Goal: Check status: Check status

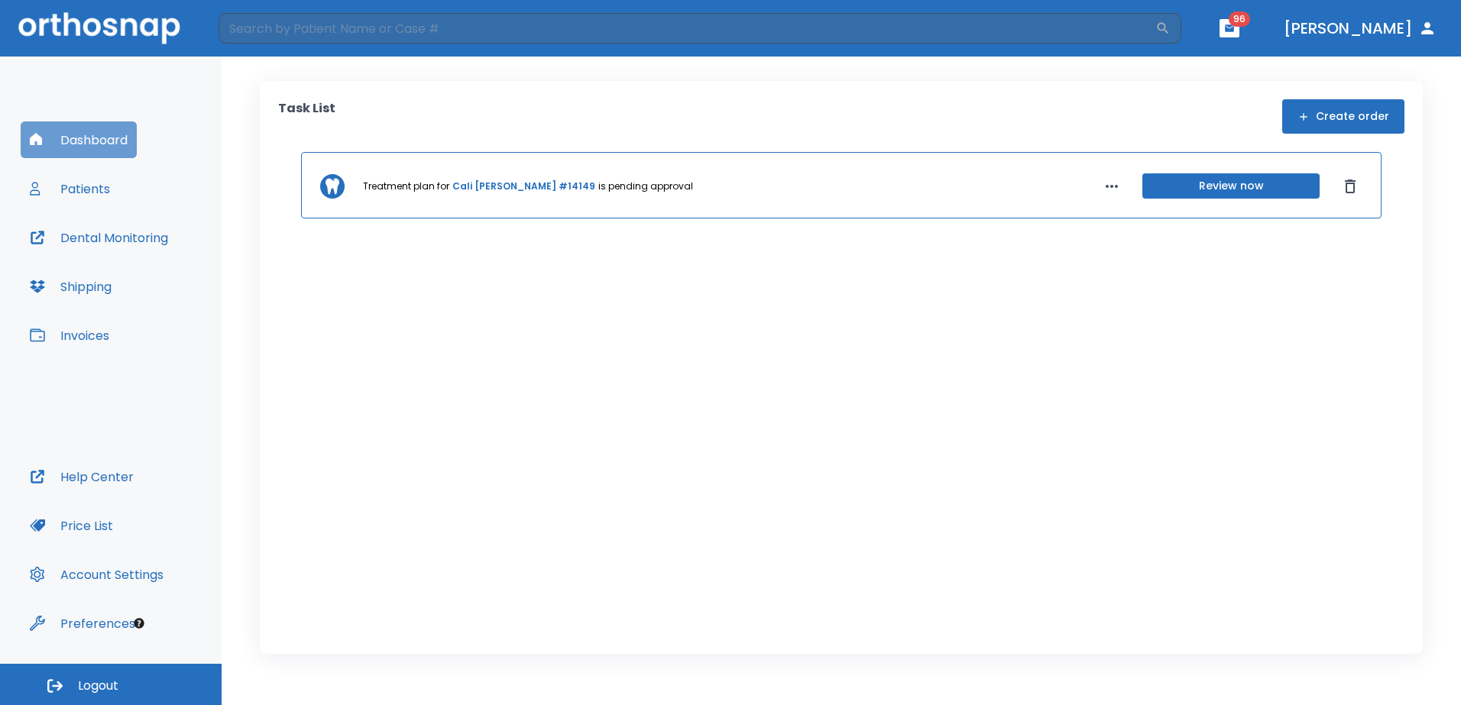
click at [95, 138] on button "Dashboard" at bounding box center [79, 139] width 116 height 37
click at [107, 189] on button "Patients" at bounding box center [70, 188] width 99 height 37
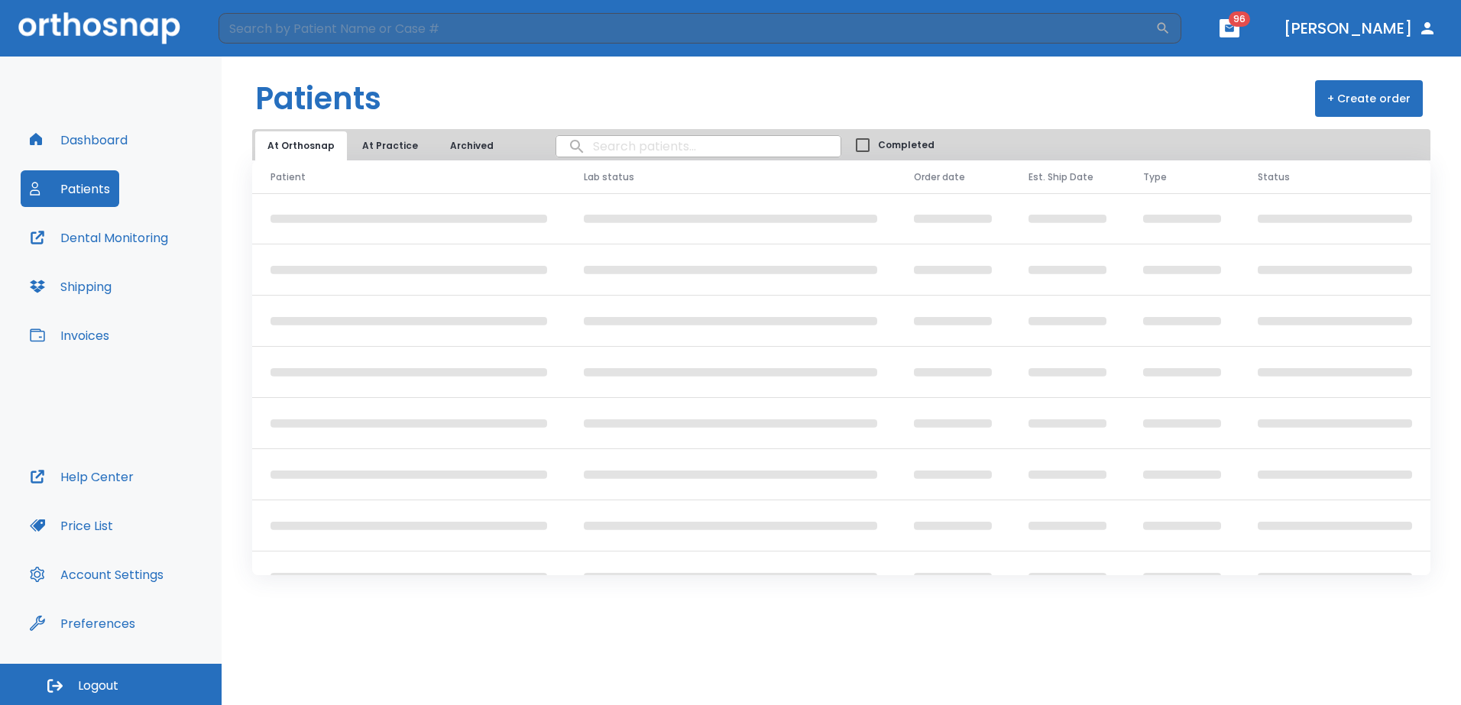
click at [660, 152] on input "search" at bounding box center [698, 146] width 284 height 30
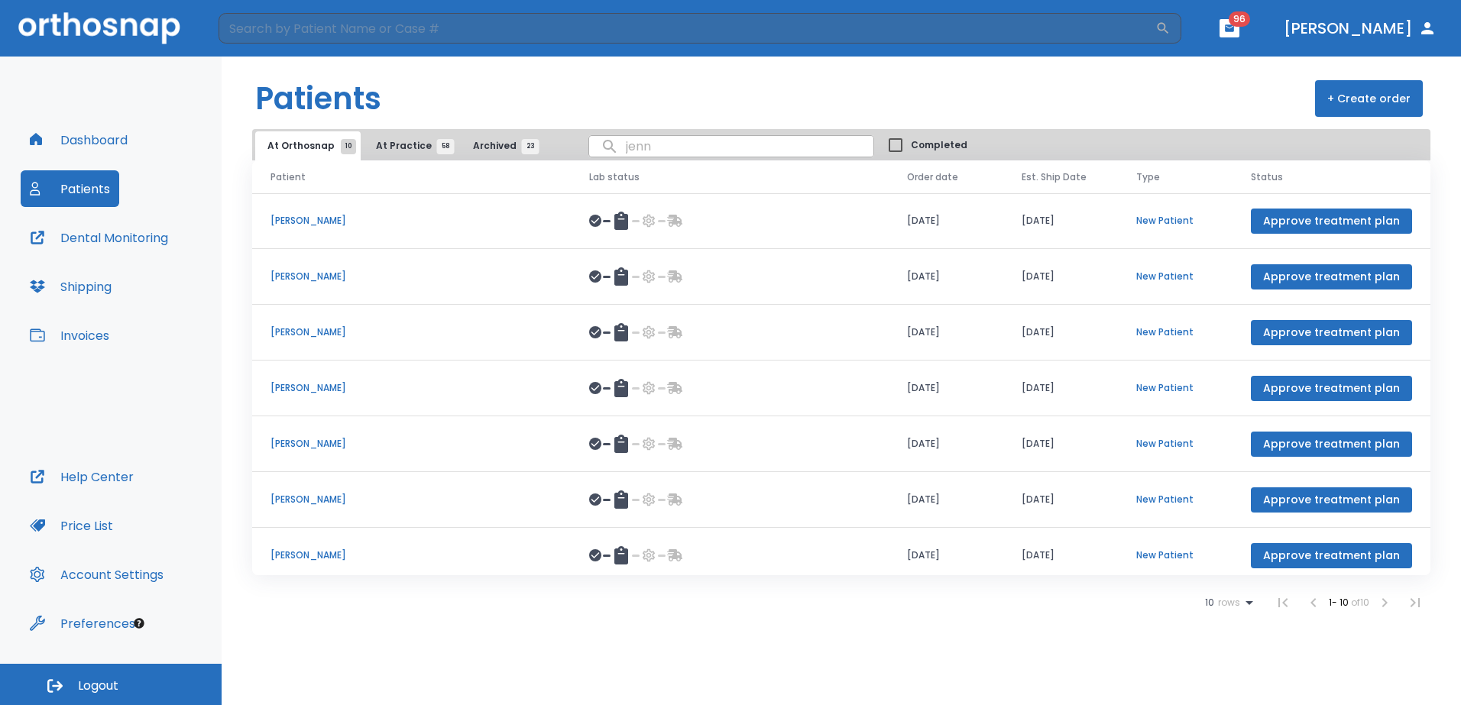
type input "[PERSON_NAME]"
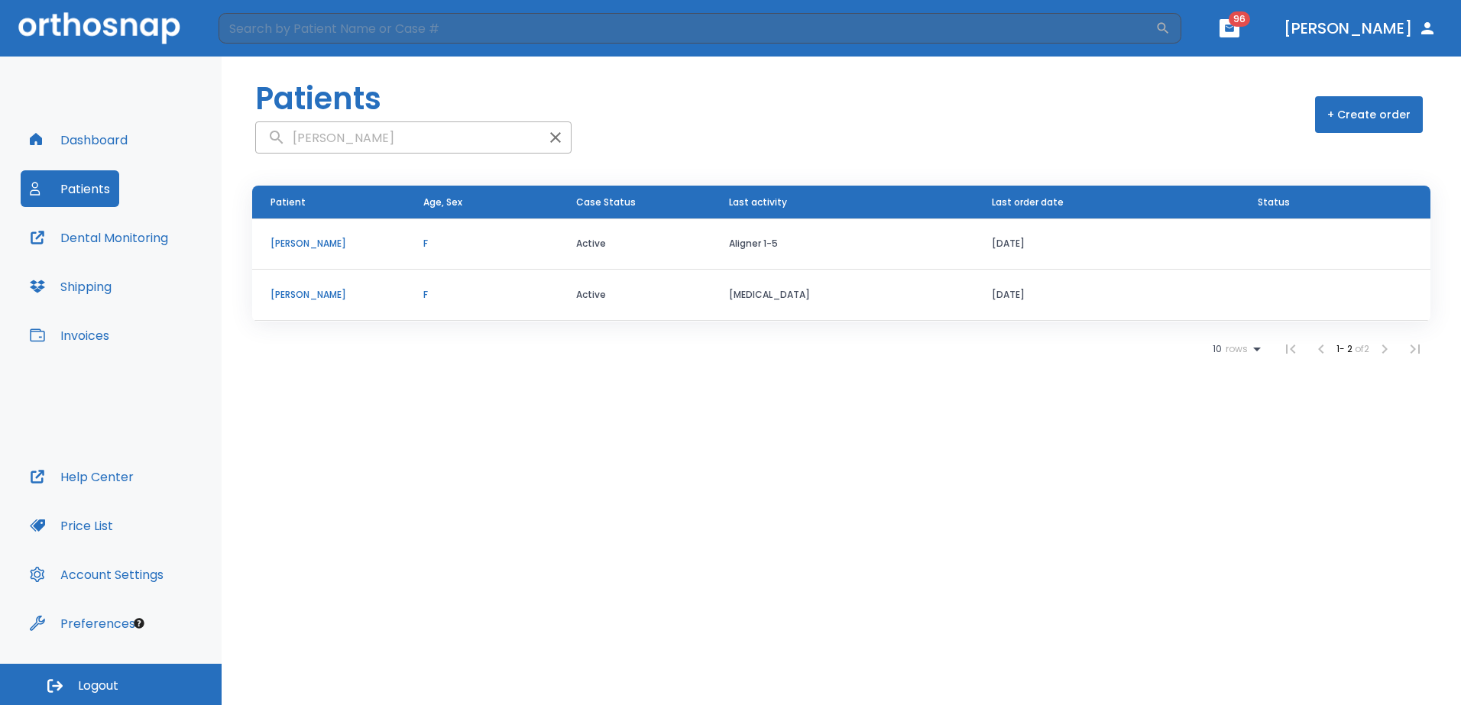
click at [346, 245] on p "[PERSON_NAME]" at bounding box center [328, 244] width 116 height 14
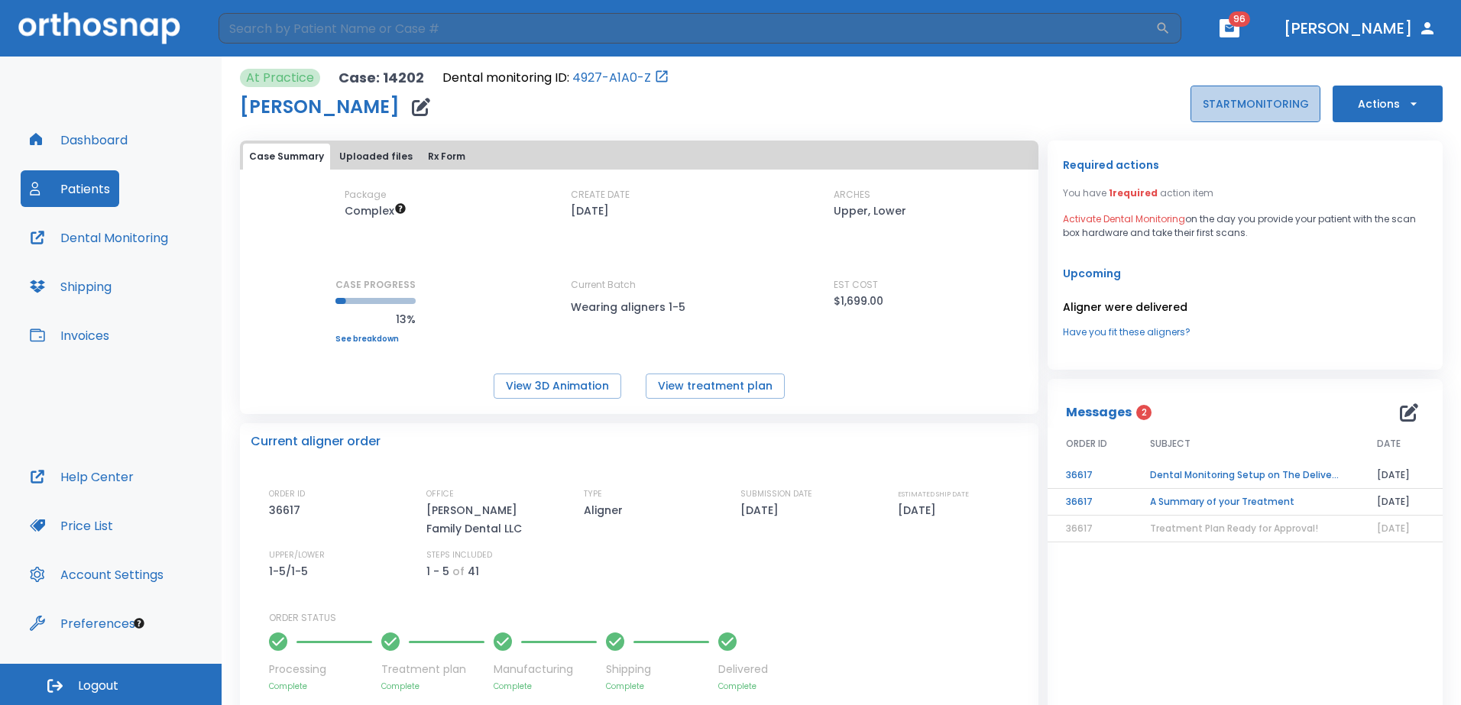
click at [1262, 108] on button "START MONITORING" at bounding box center [1255, 104] width 130 height 37
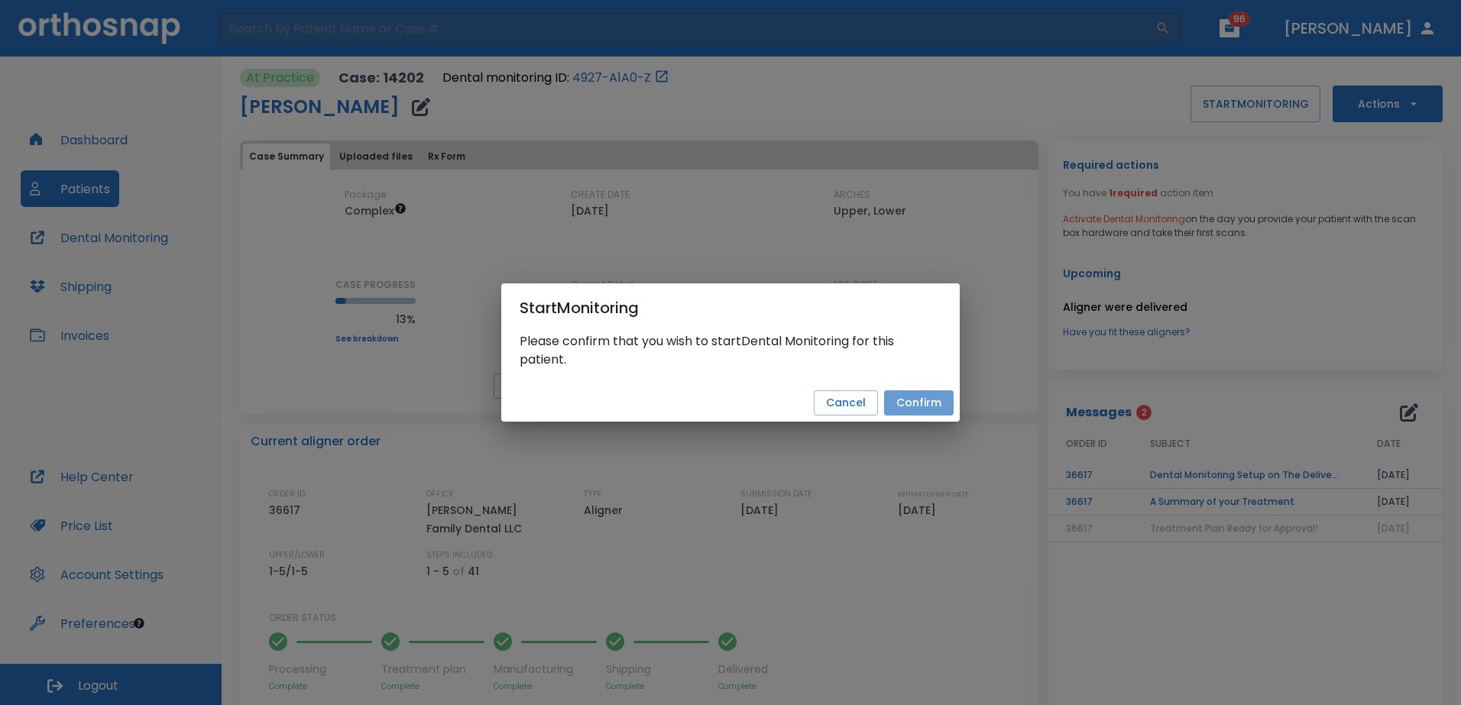
click at [908, 403] on button "Confirm" at bounding box center [919, 402] width 70 height 25
